Goal: Find specific page/section: Find specific page/section

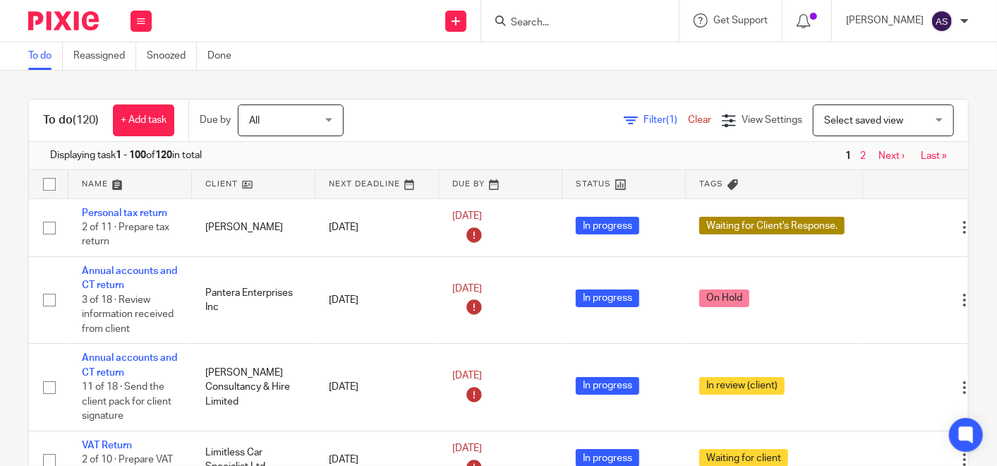
click at [566, 25] on input "Search" at bounding box center [572, 23] width 127 height 13
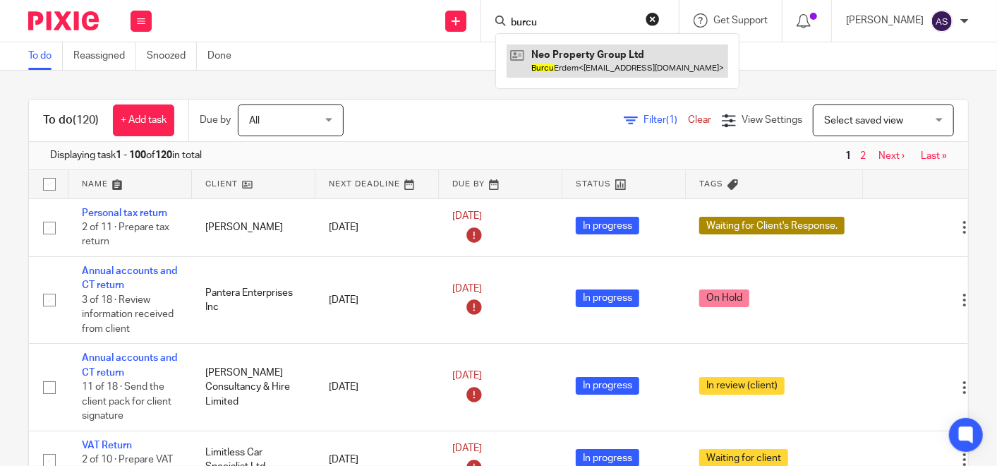
type input "burcu"
click at [595, 72] on link at bounding box center [618, 60] width 222 height 32
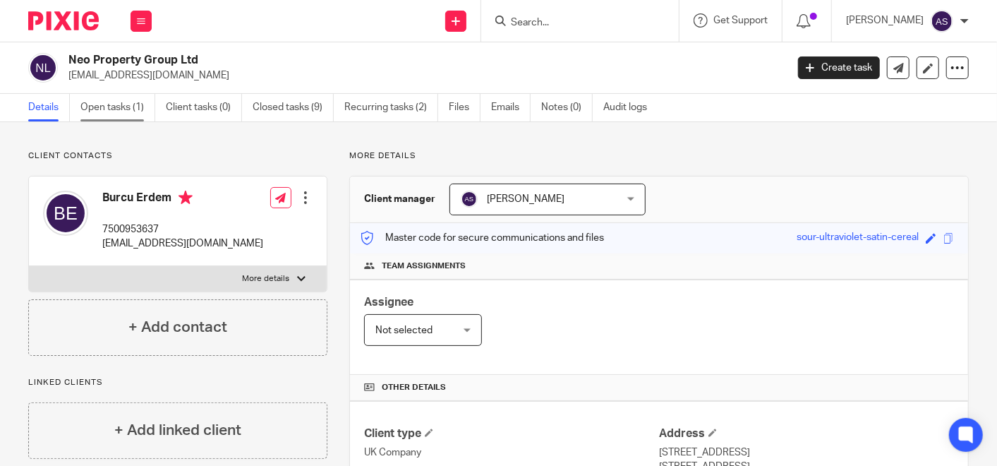
click at [135, 107] on link "Open tasks (1)" at bounding box center [117, 108] width 75 height 28
